Goal: Communication & Community: Answer question/provide support

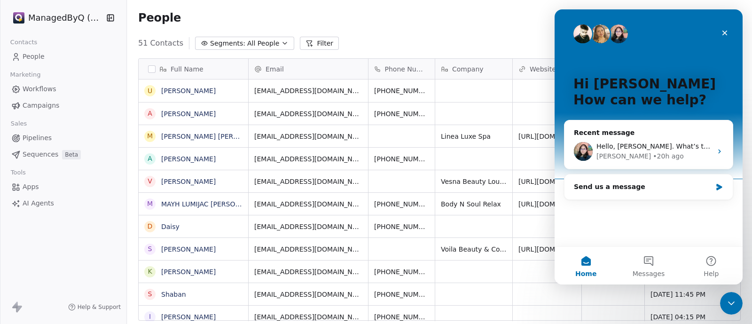
scroll to position [276, 616]
click at [647, 265] on button "Messages" at bounding box center [648, 266] width 63 height 38
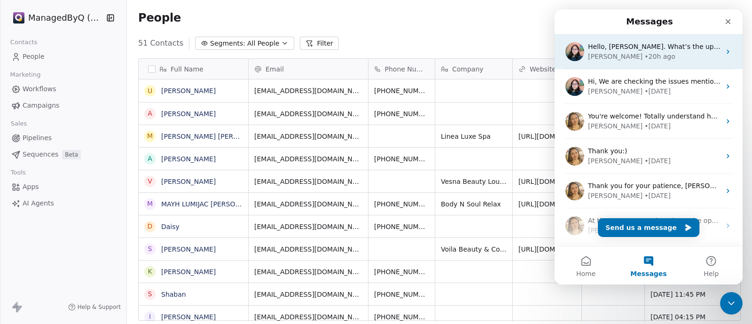
click at [677, 52] on div "[PERSON_NAME] • 20h ago" at bounding box center [654, 57] width 133 height 10
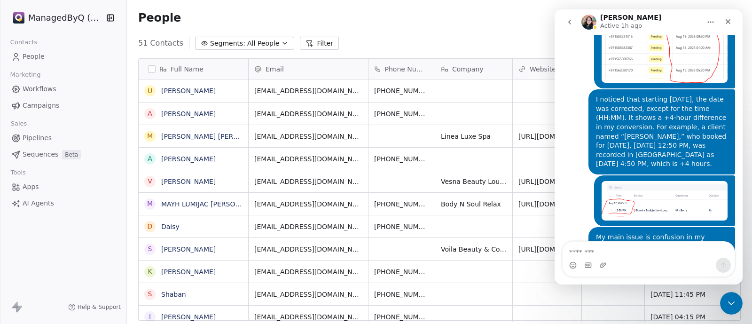
scroll to position [5086, 0]
